Goal: Navigation & Orientation: Find specific page/section

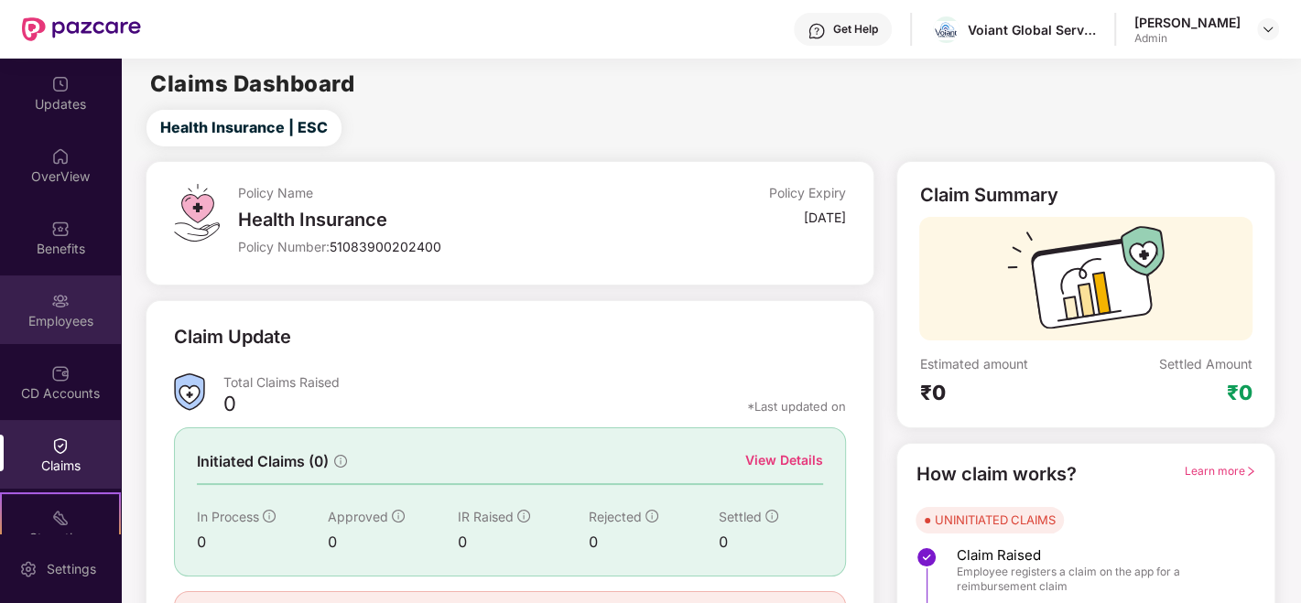
click at [39, 322] on div "Employees" at bounding box center [60, 321] width 121 height 18
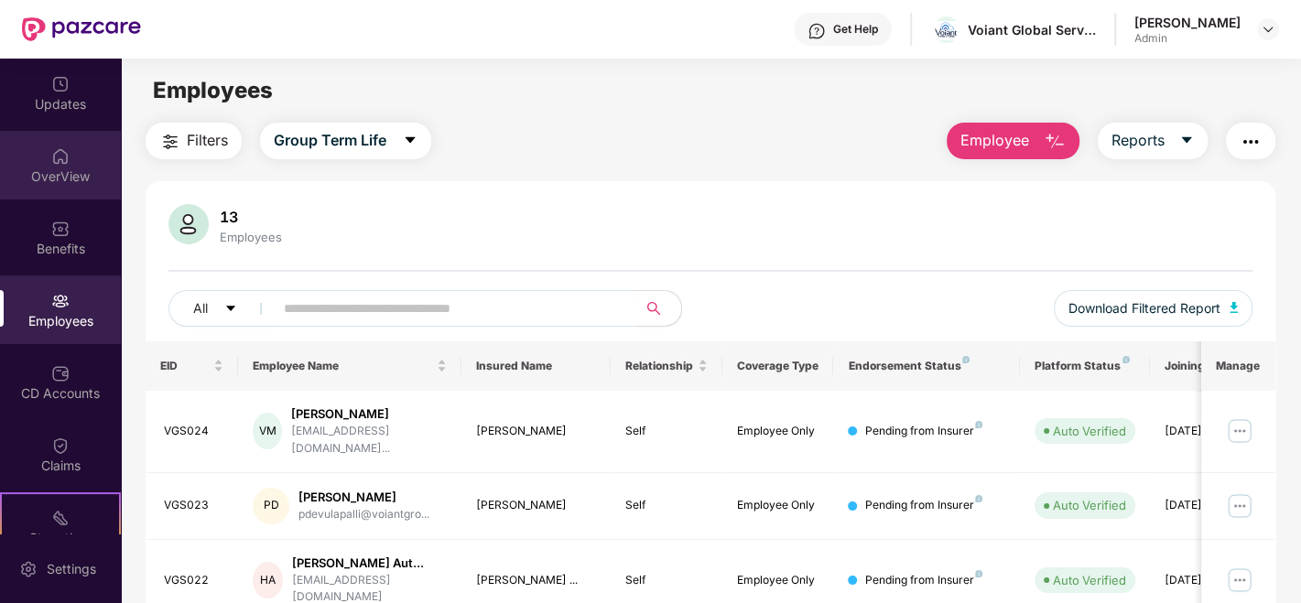
click at [47, 135] on div "OverView" at bounding box center [60, 165] width 121 height 69
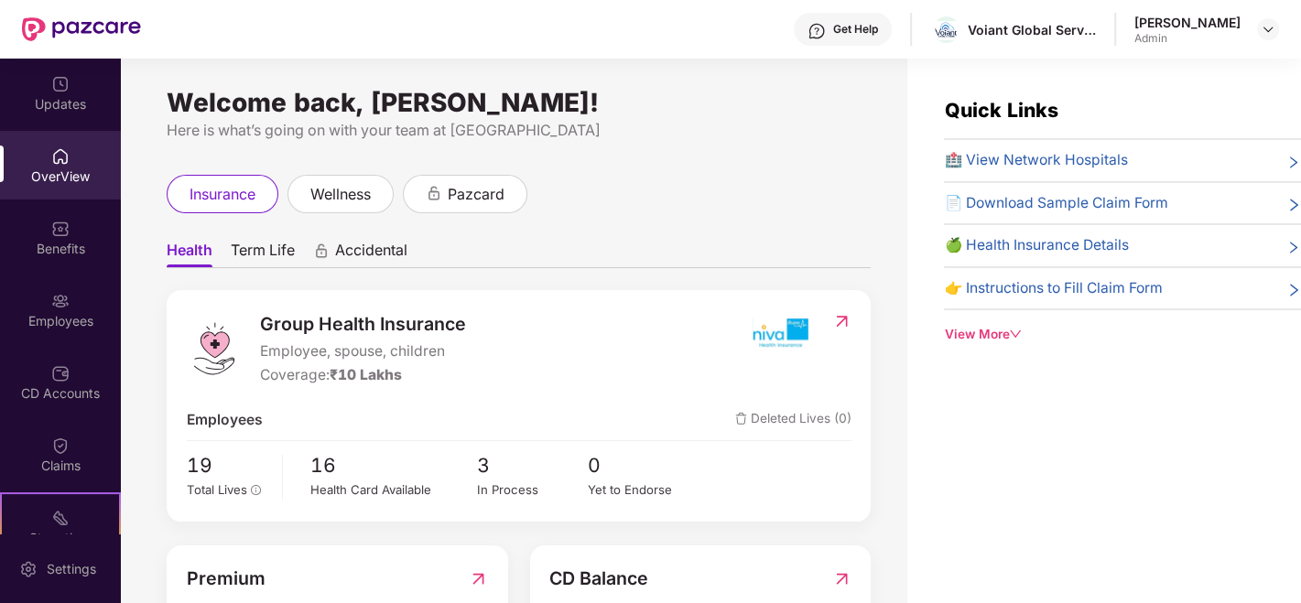
click at [252, 259] on span "Term Life" at bounding box center [263, 254] width 64 height 27
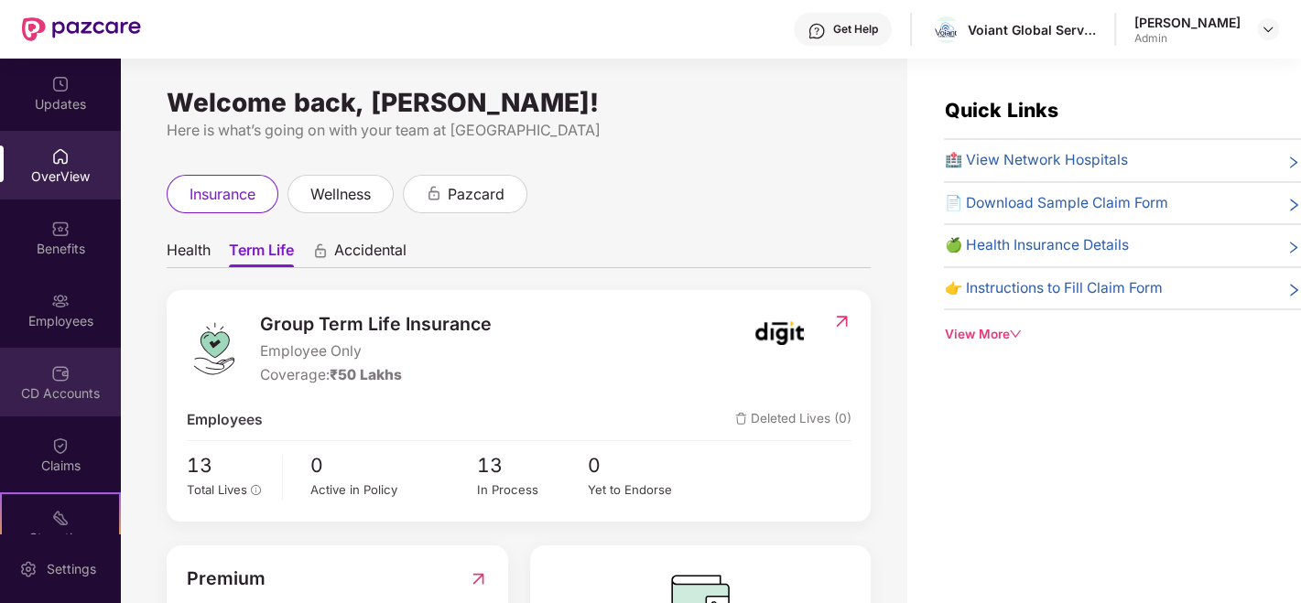
scroll to position [174, 0]
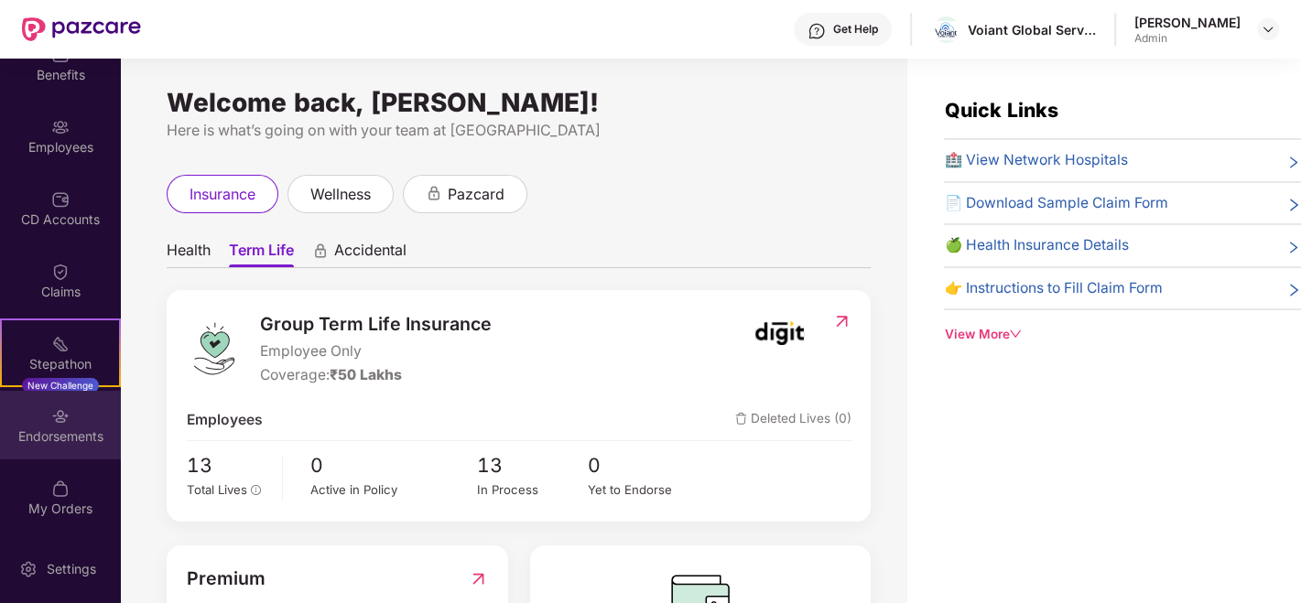
click at [57, 449] on div "Endorsements" at bounding box center [60, 425] width 121 height 69
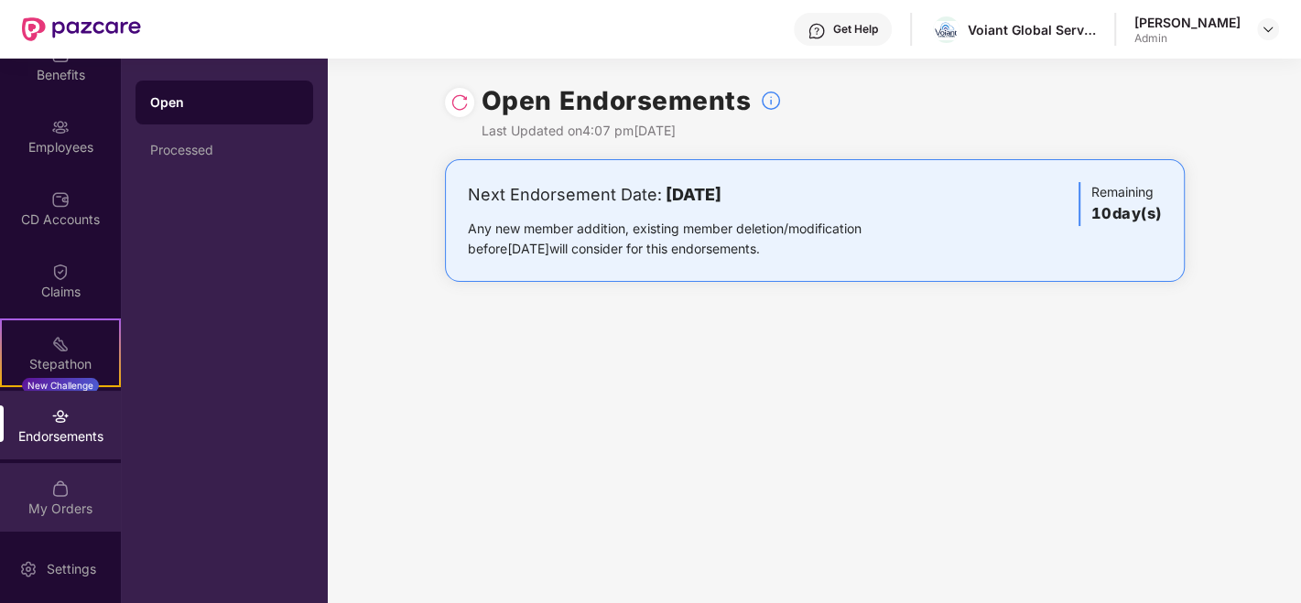
click at [58, 485] on img at bounding box center [60, 489] width 18 height 18
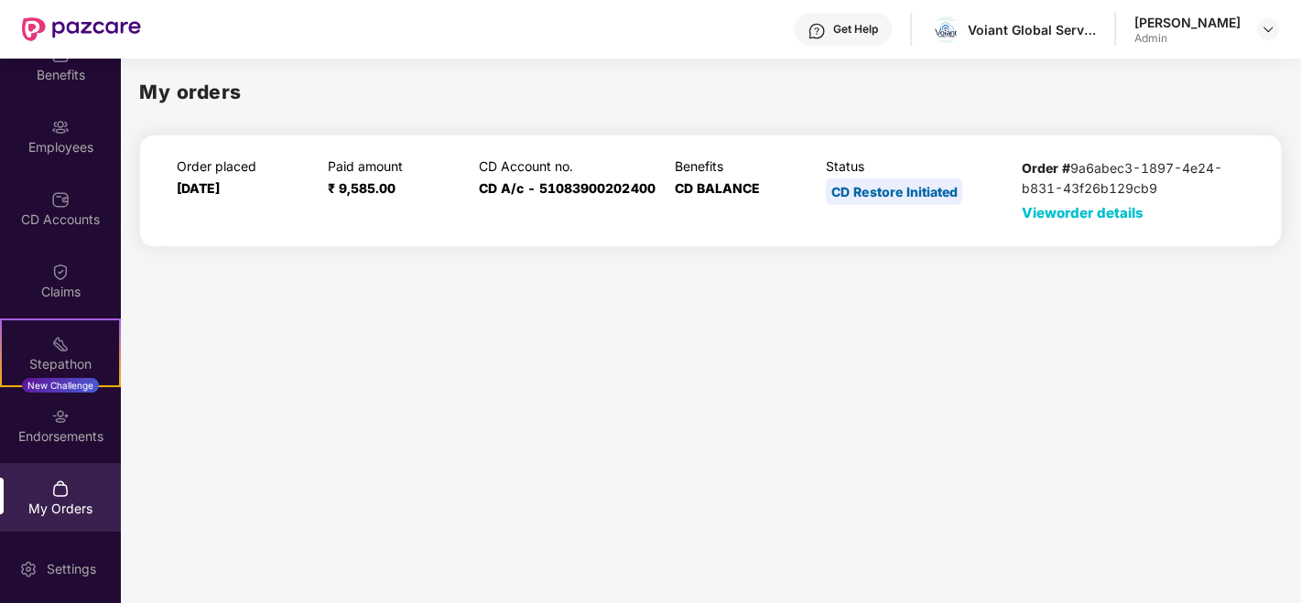
click at [1035, 215] on span "View order details" at bounding box center [1083, 212] width 122 height 17
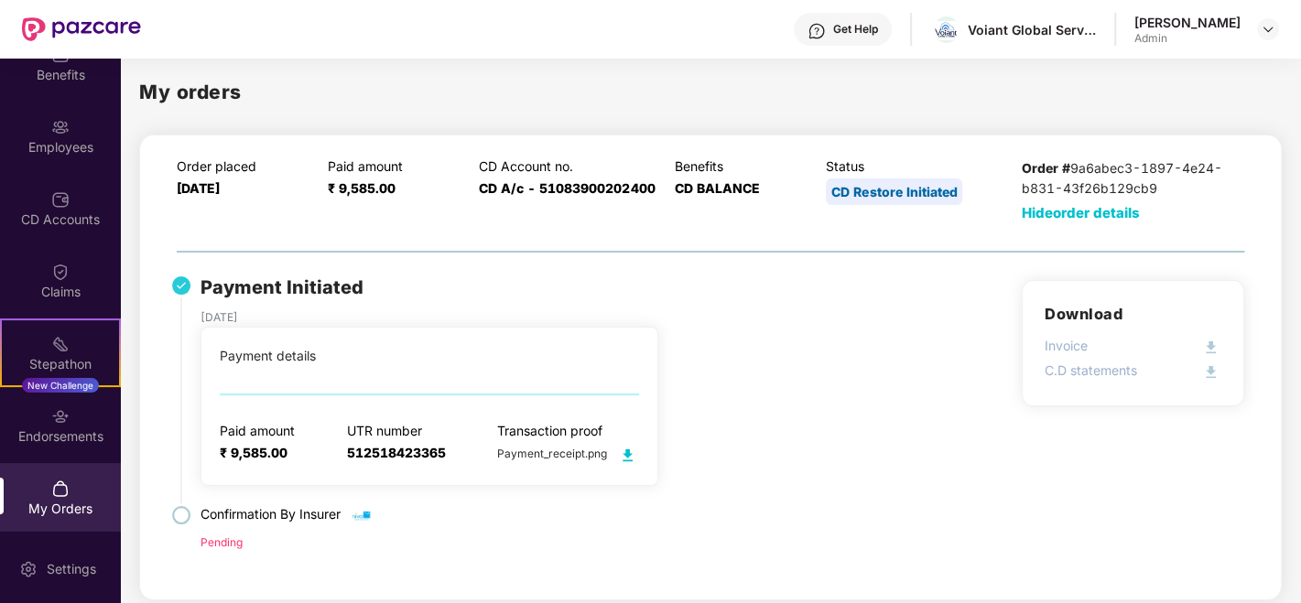
click at [1035, 215] on span "Hide order details" at bounding box center [1081, 212] width 118 height 17
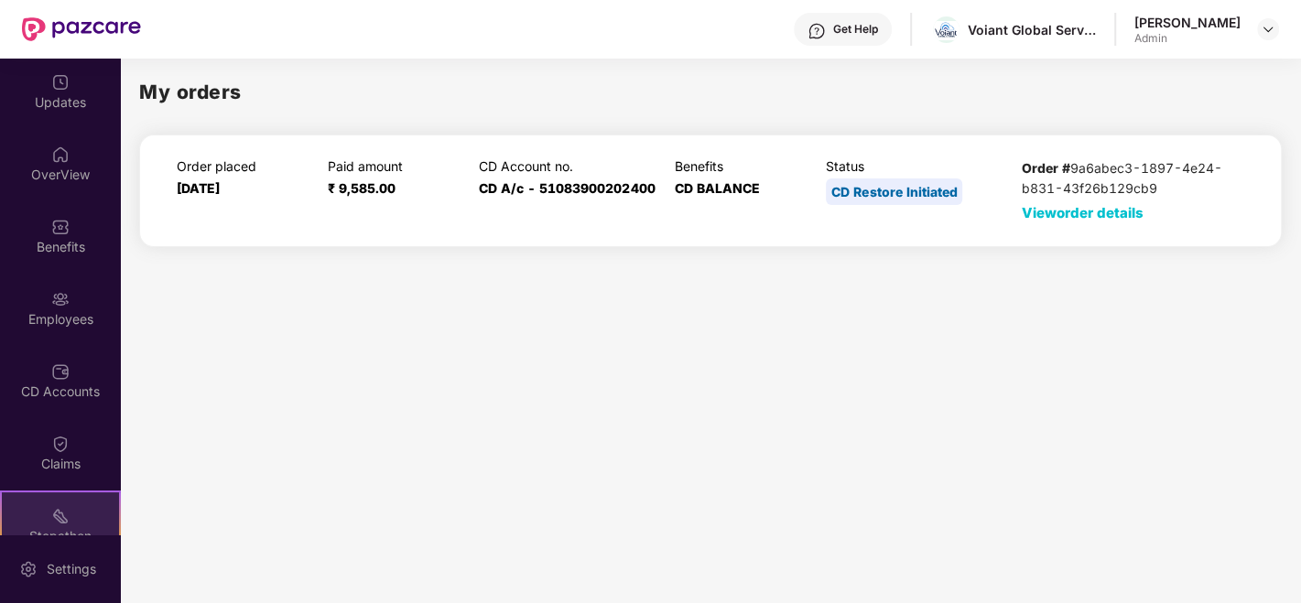
scroll to position [0, 0]
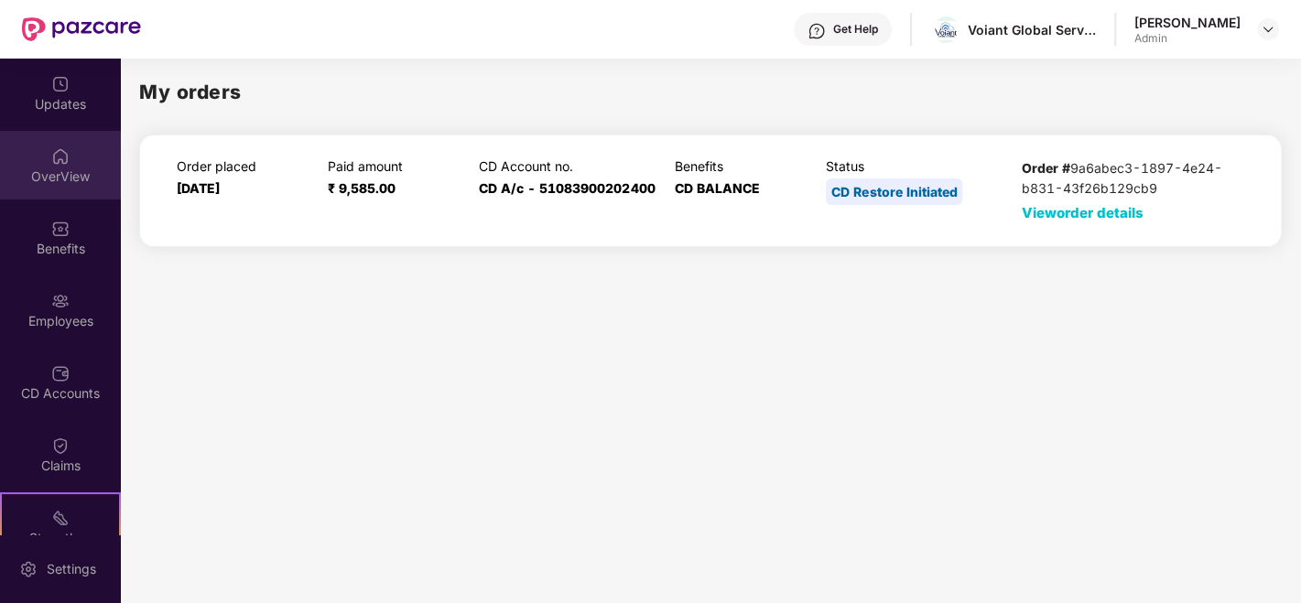
click at [79, 199] on div "OverView" at bounding box center [60, 165] width 121 height 69
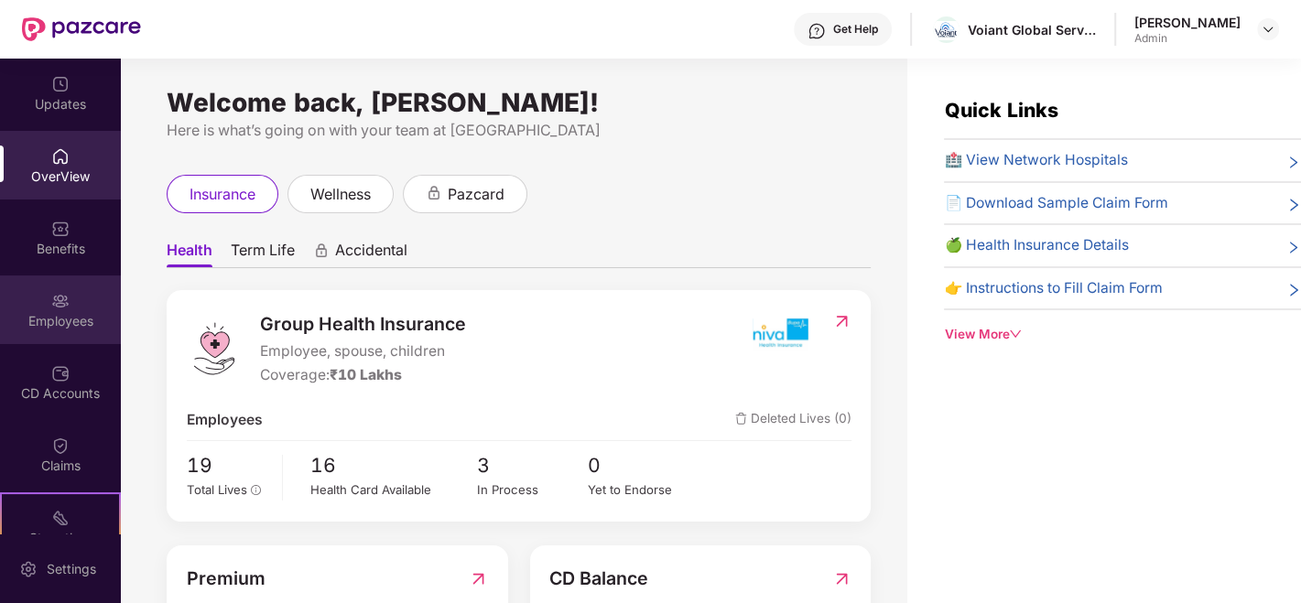
scroll to position [174, 0]
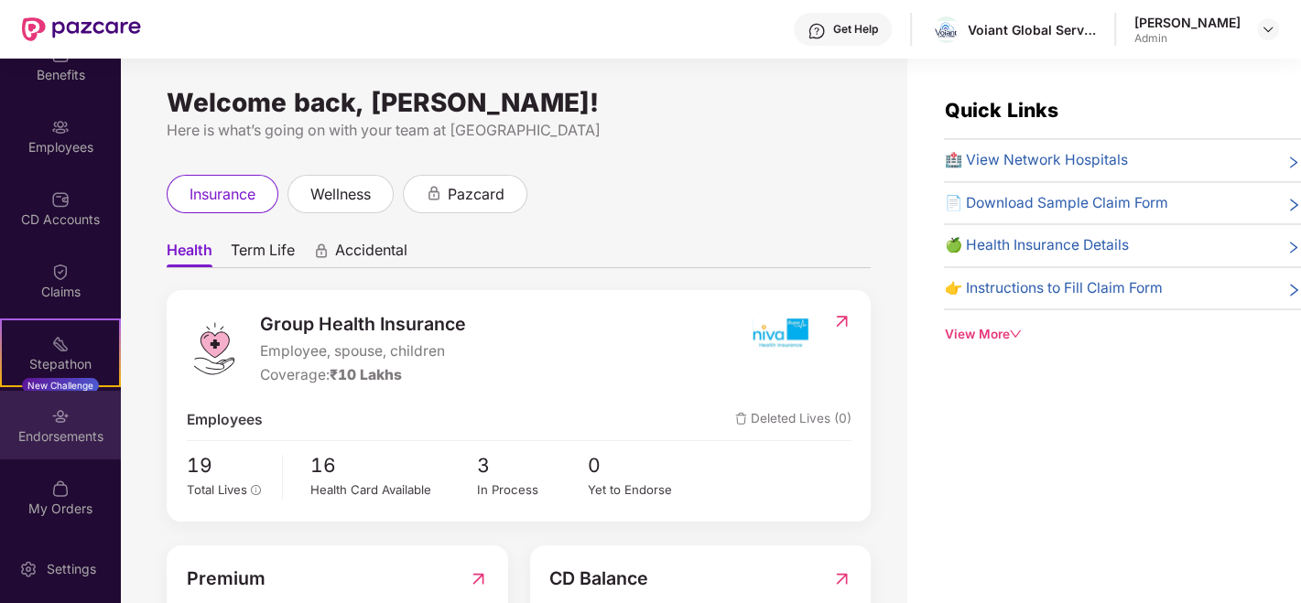
click at [62, 421] on img at bounding box center [60, 416] width 18 height 18
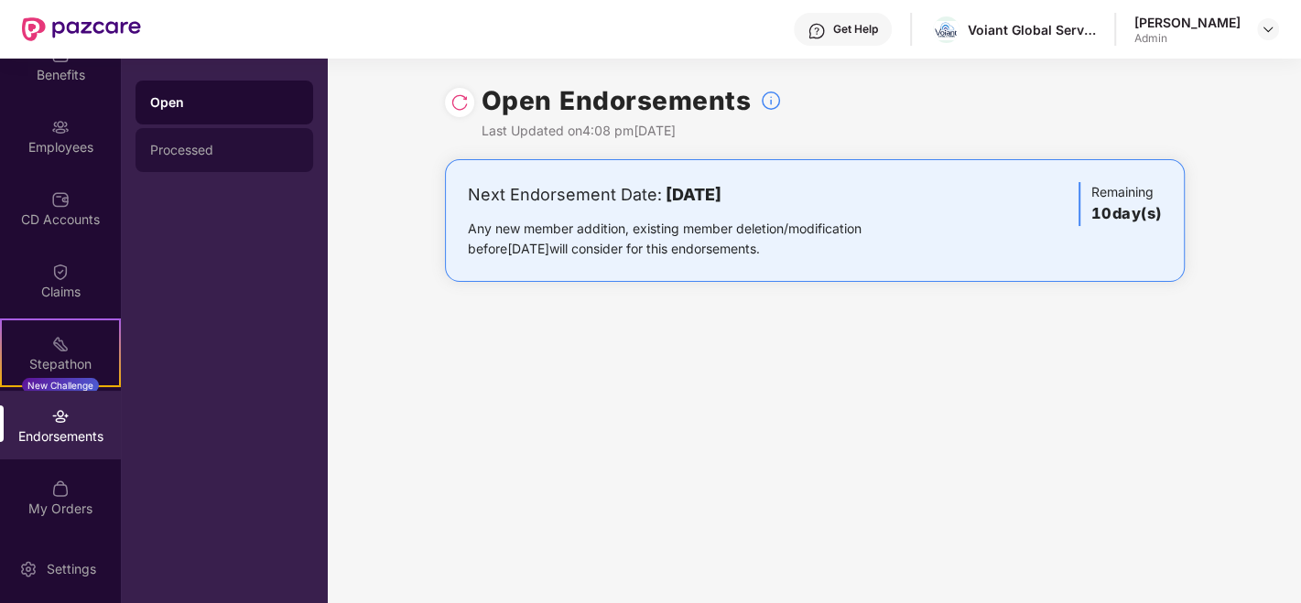
click at [243, 150] on div "Processed" at bounding box center [224, 150] width 148 height 15
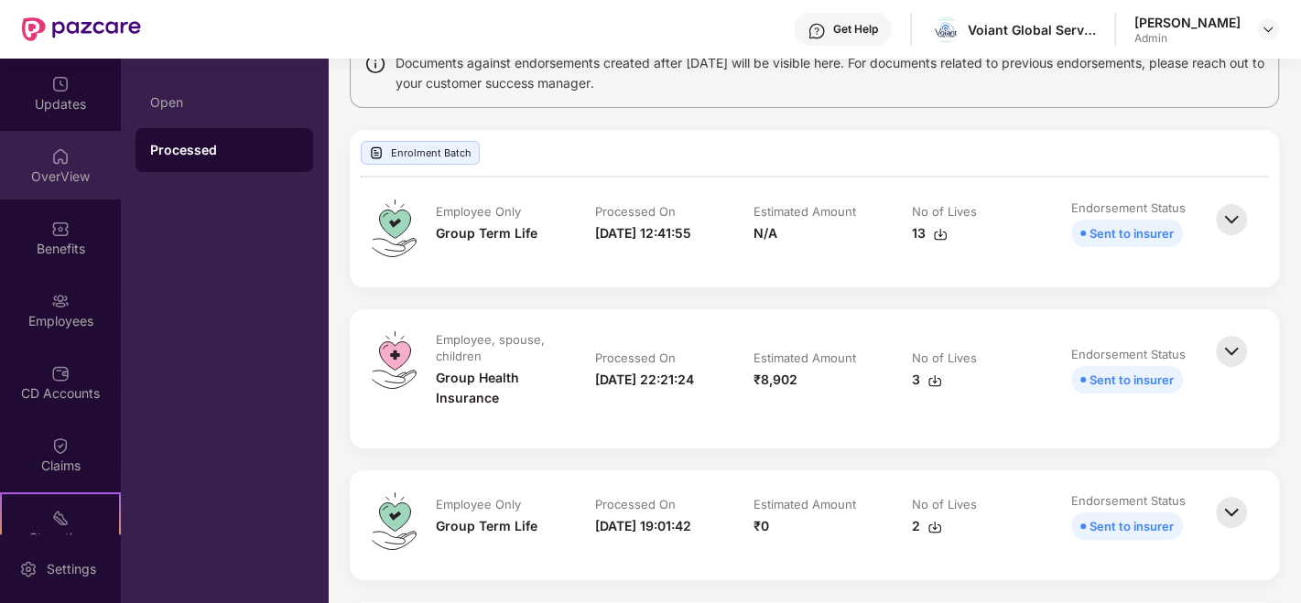
scroll to position [0, 0]
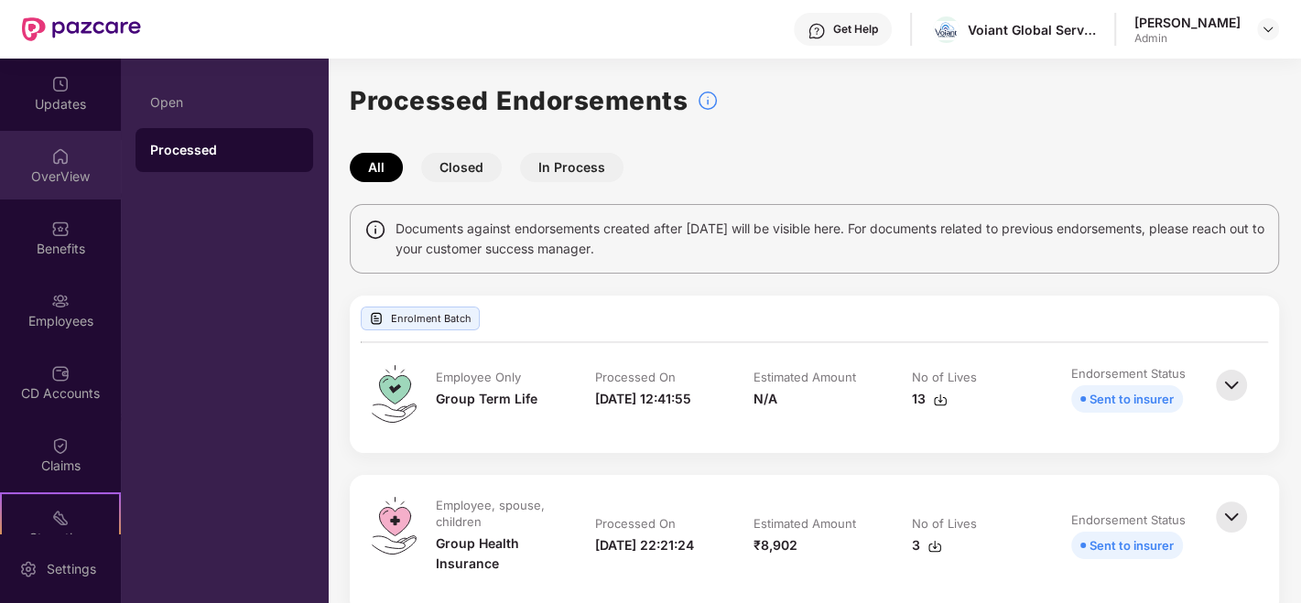
click at [47, 190] on div "OverView" at bounding box center [60, 165] width 121 height 69
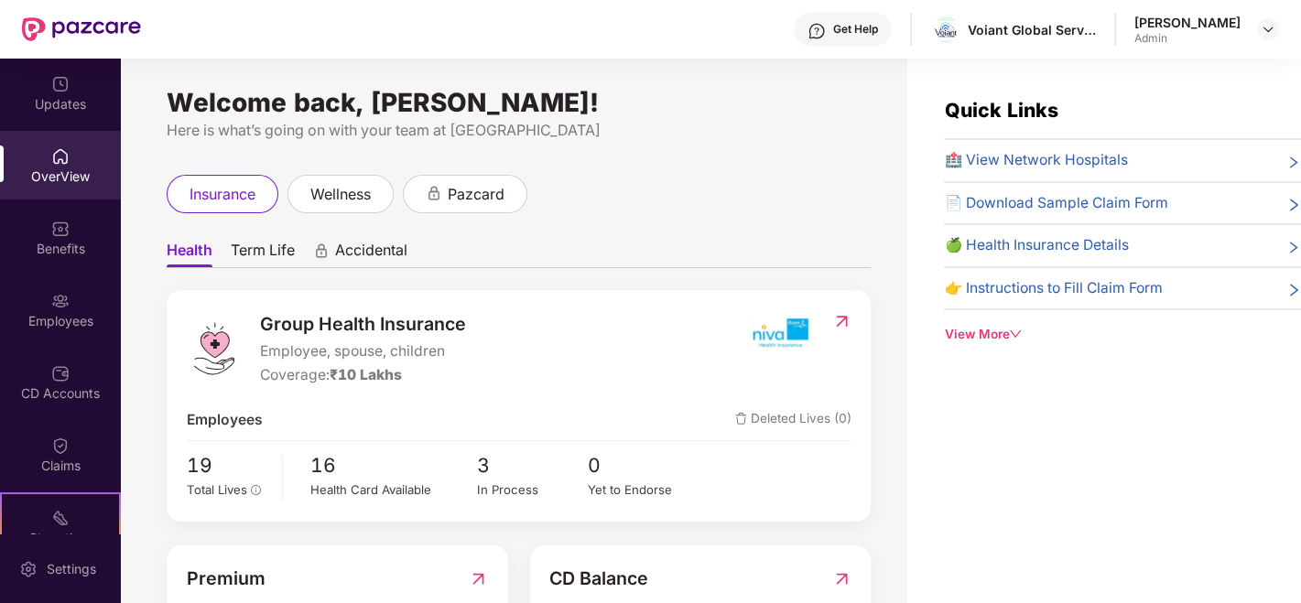
click at [256, 245] on span "Term Life" at bounding box center [263, 254] width 64 height 27
